Goal: Ask a question

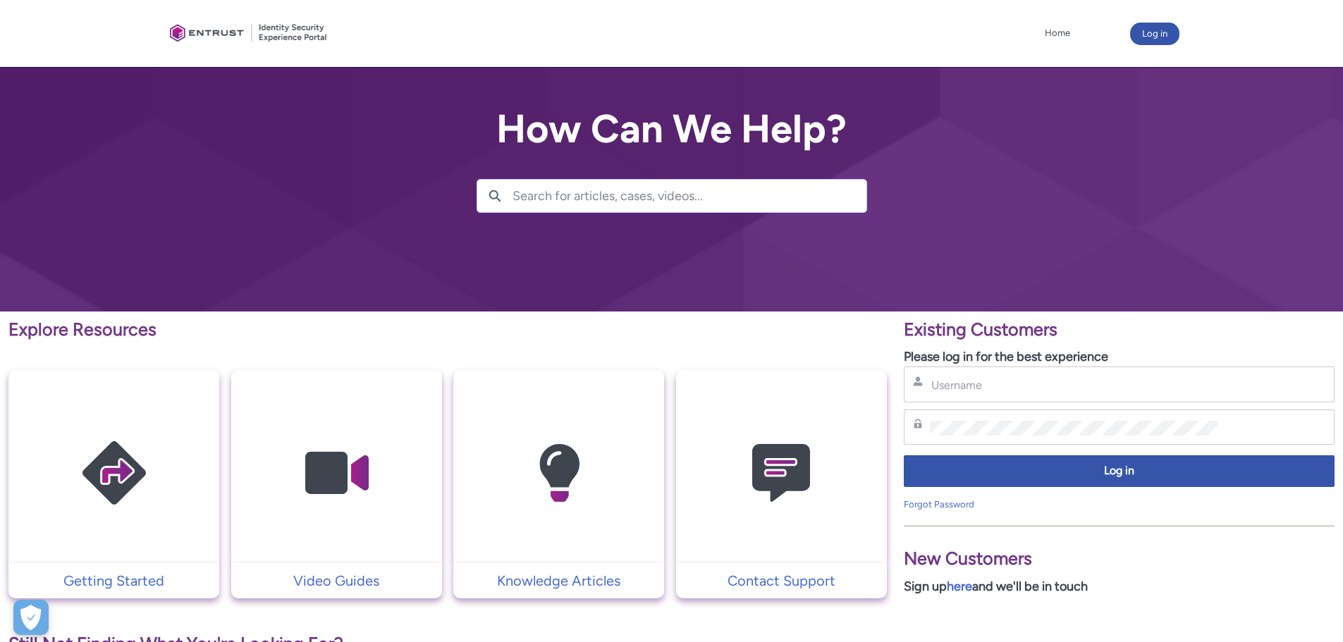
click at [783, 465] on img at bounding box center [781, 474] width 134 height 152
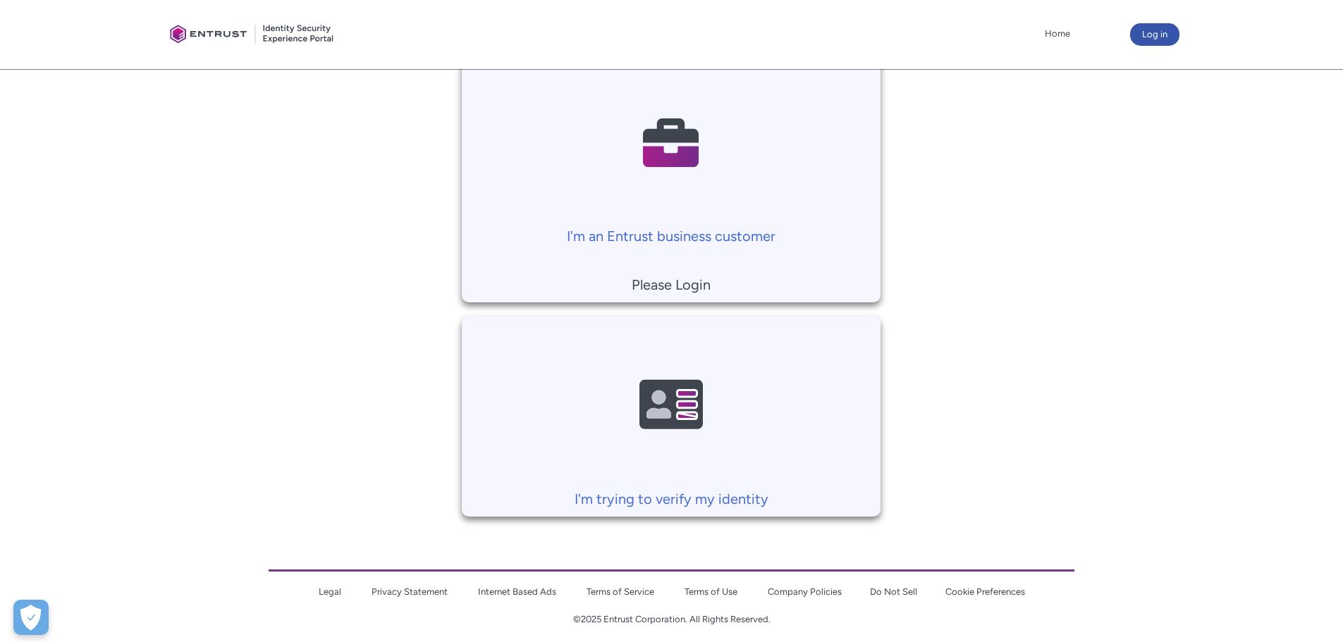
scroll to position [328, 0]
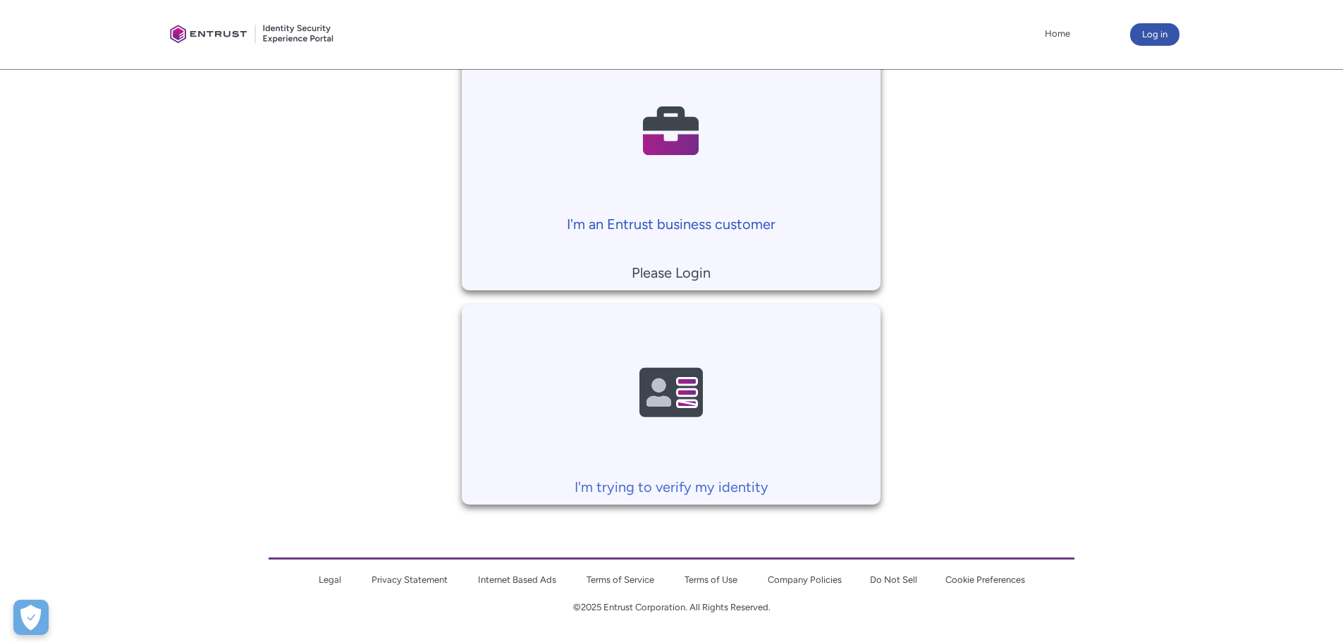
click at [690, 223] on p "I'm an Entrust business customer" at bounding box center [671, 224] width 405 height 21
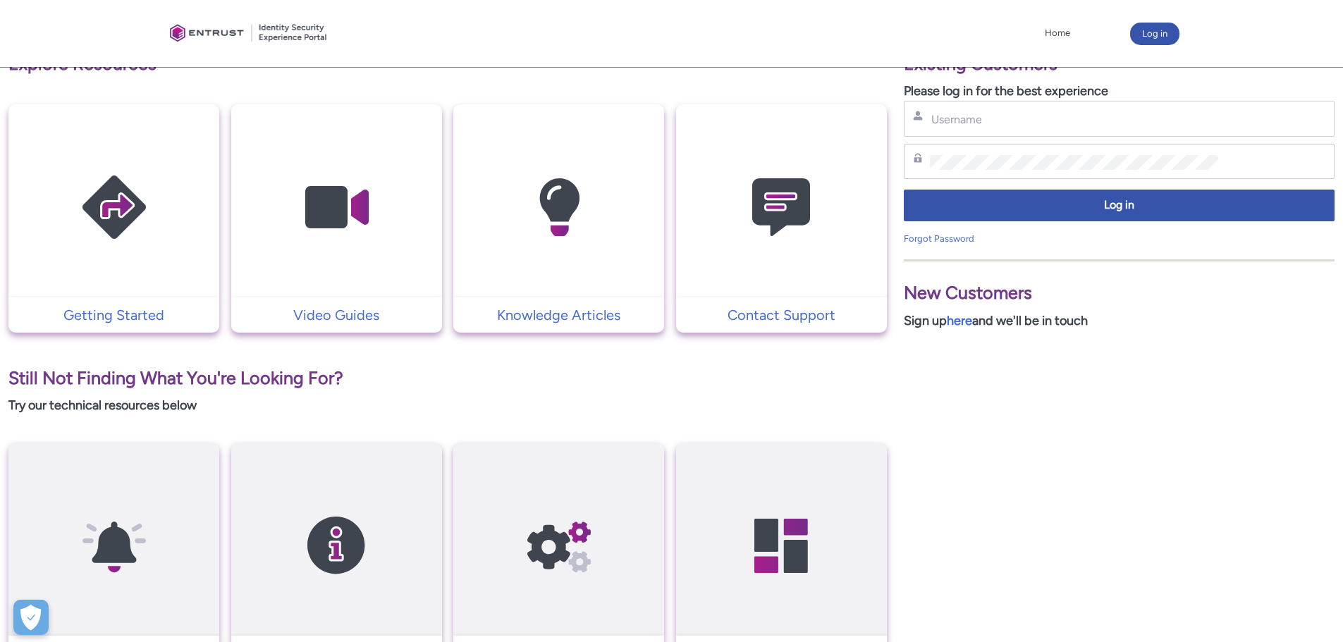
scroll to position [209, 0]
